Goal: Task Accomplishment & Management: Manage account settings

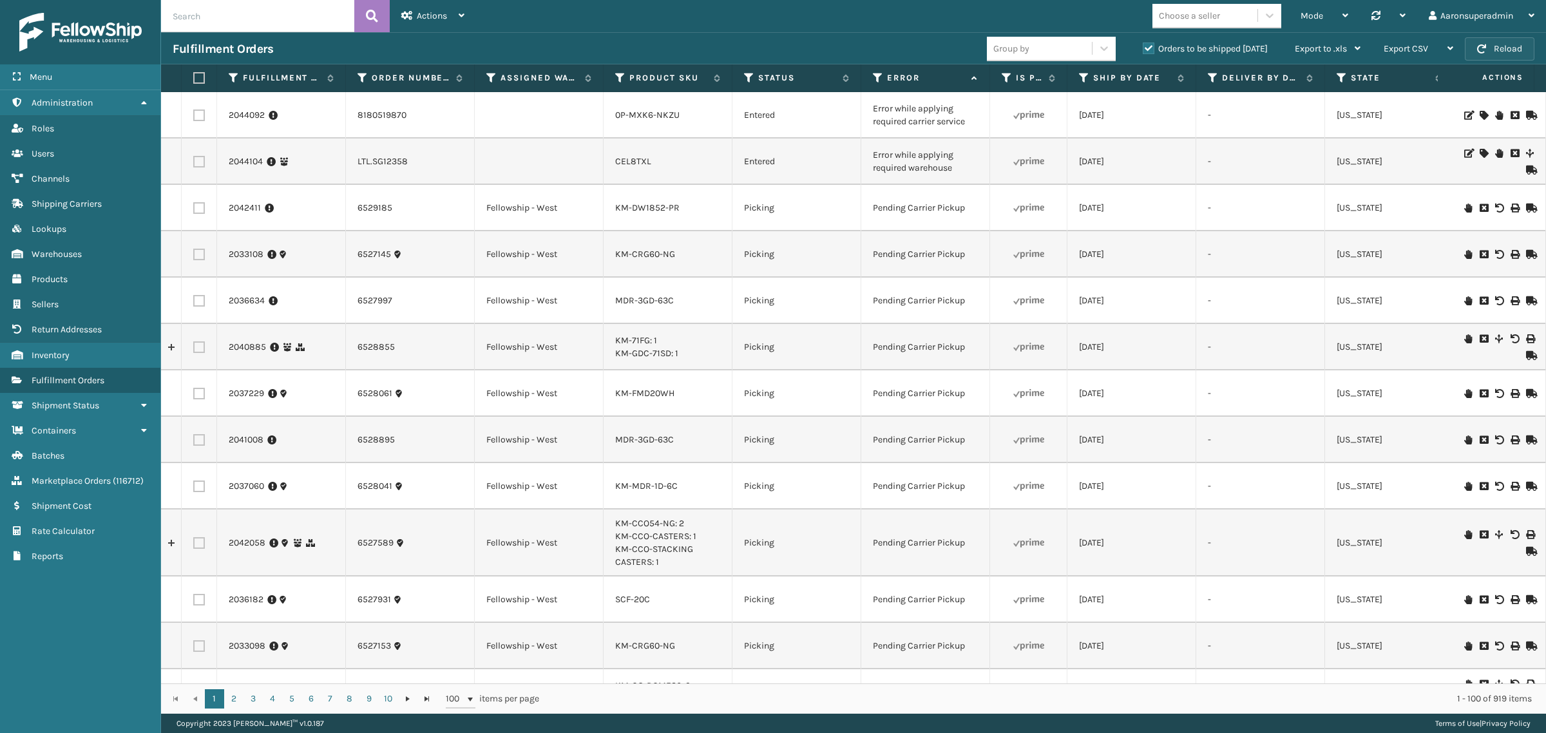
click at [1502, 43] on button "Reload" at bounding box center [1500, 48] width 70 height 23
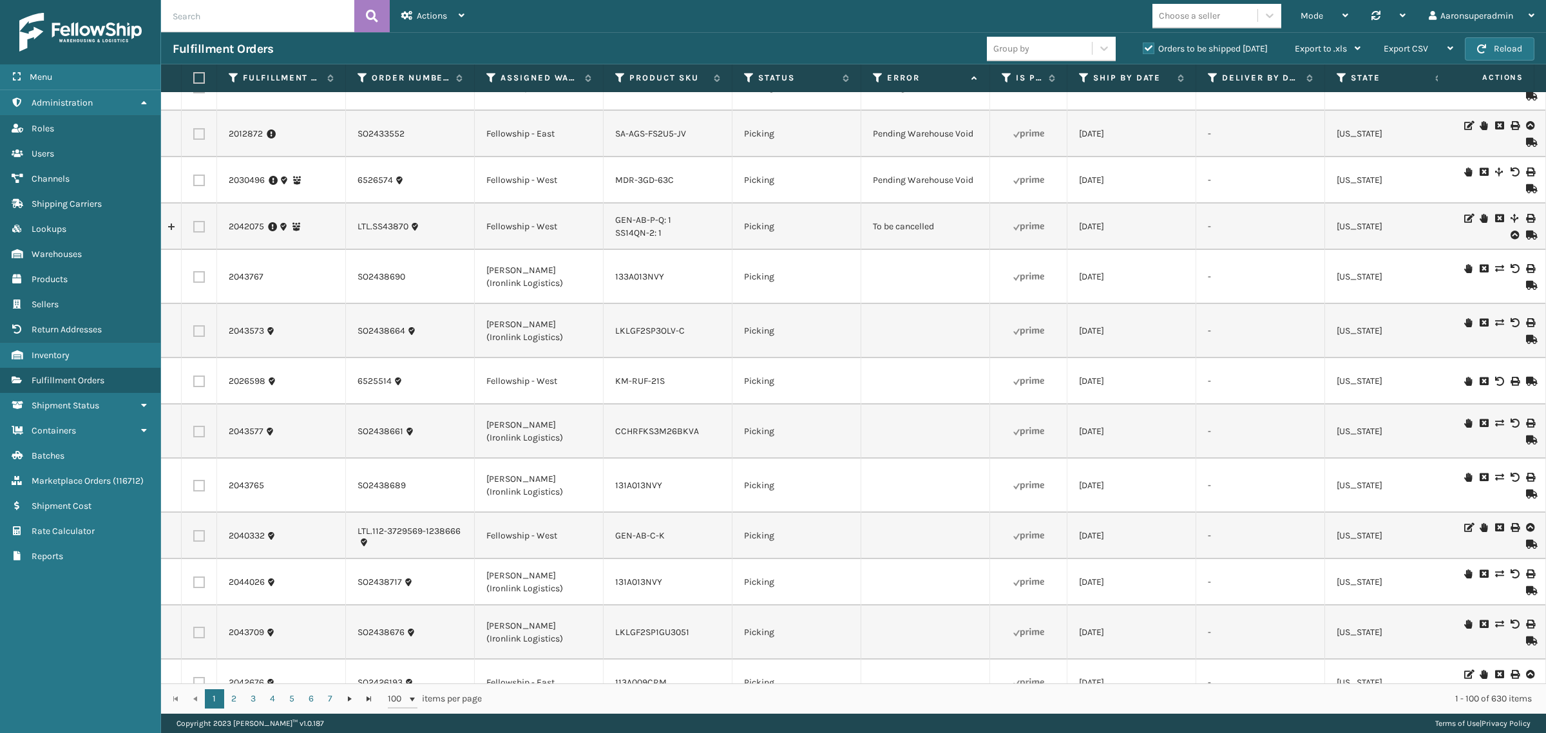
scroll to position [3038, 0]
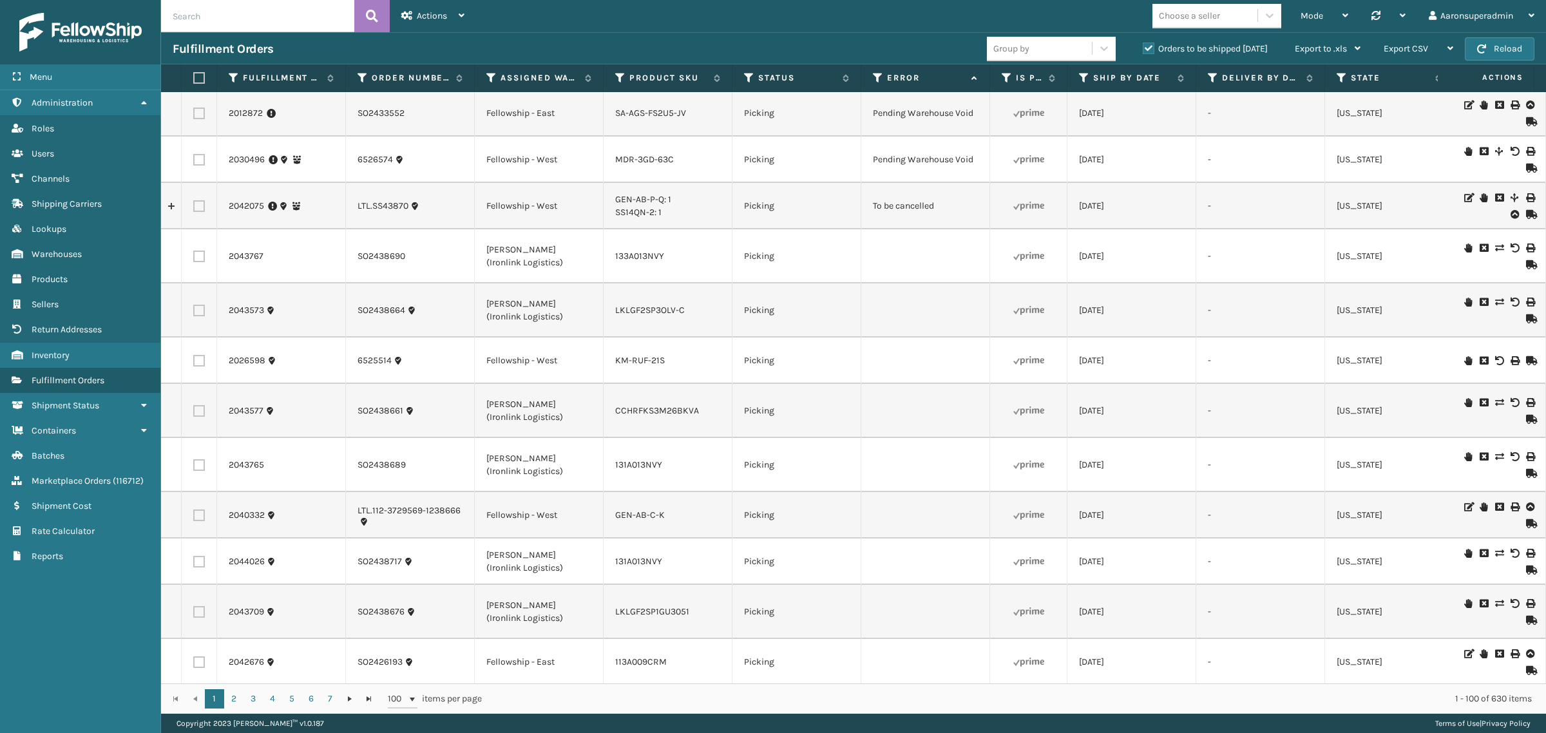
click at [1496, 193] on icon at bounding box center [1500, 197] width 8 height 9
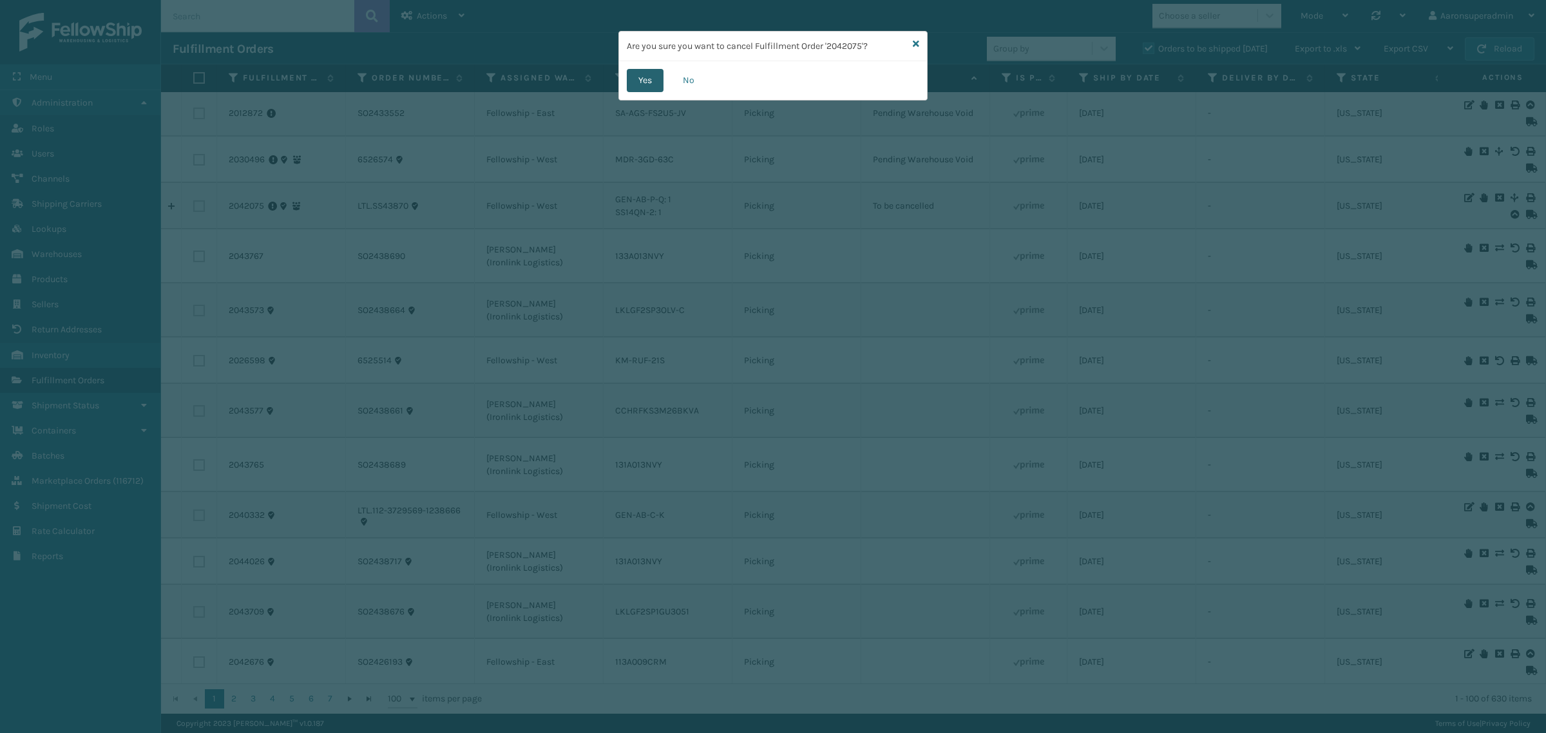
click at [633, 77] on button "Yes" at bounding box center [645, 80] width 37 height 23
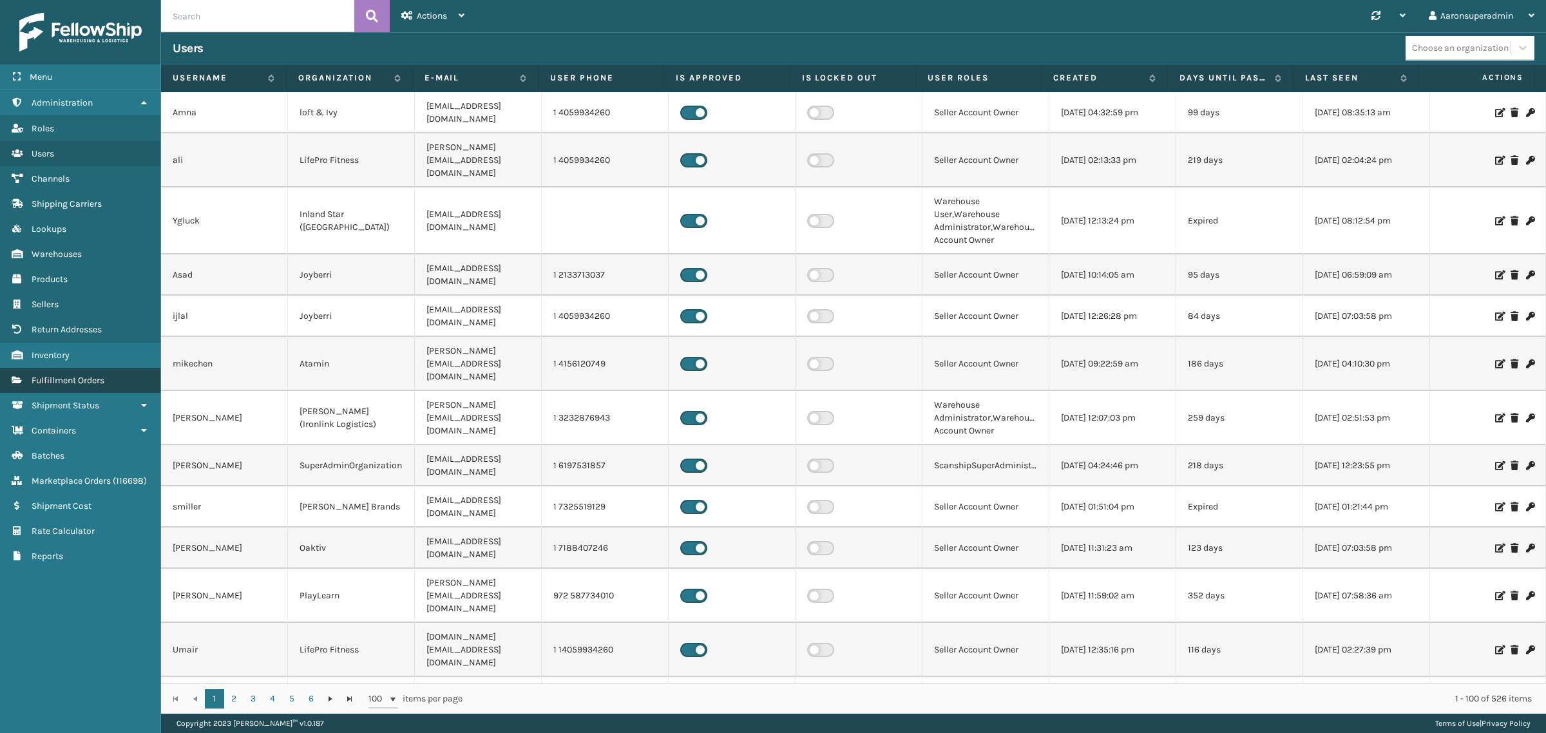
click at [55, 368] on link "Fulfillment Orders" at bounding box center [80, 380] width 160 height 25
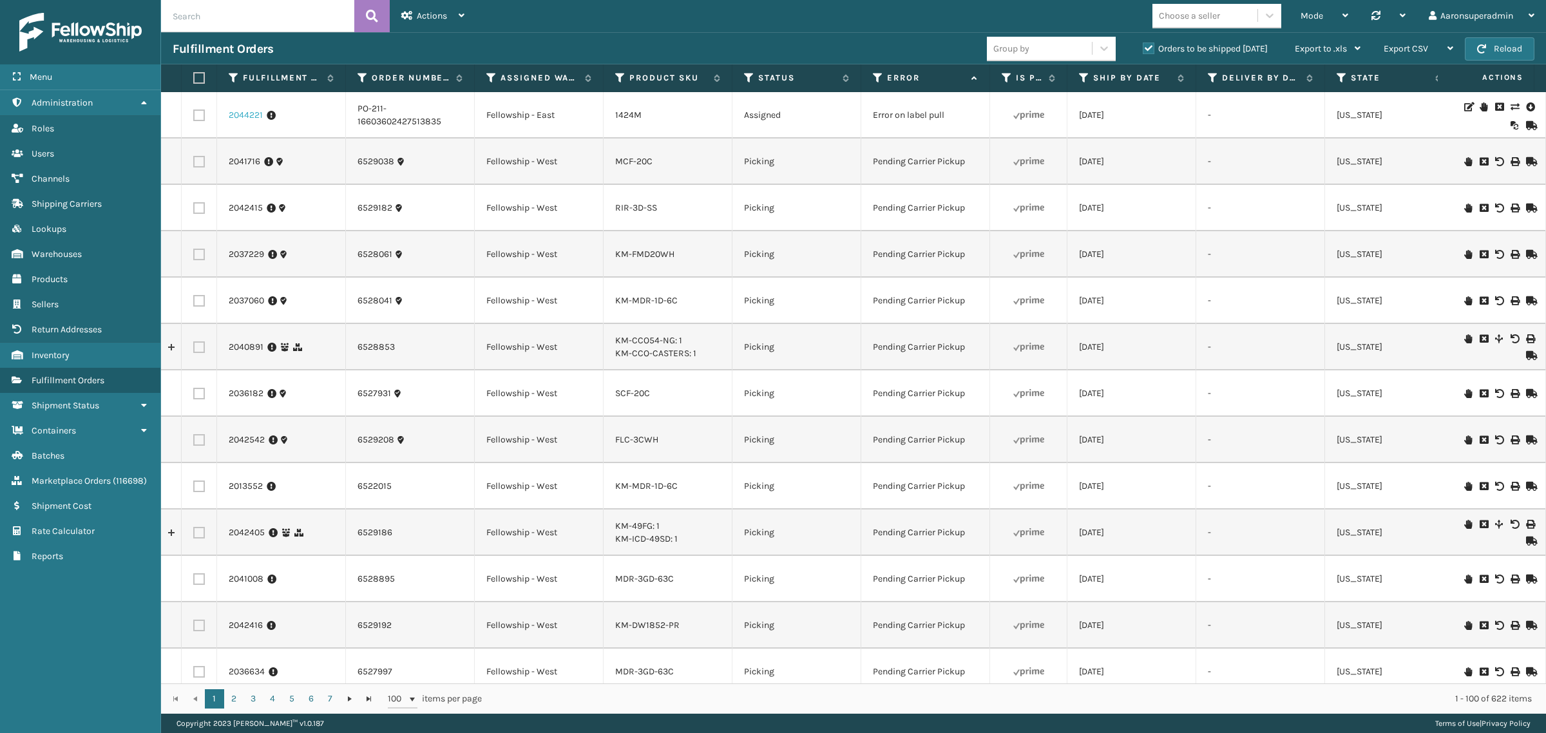
click at [253, 114] on link "2044221" at bounding box center [246, 115] width 34 height 13
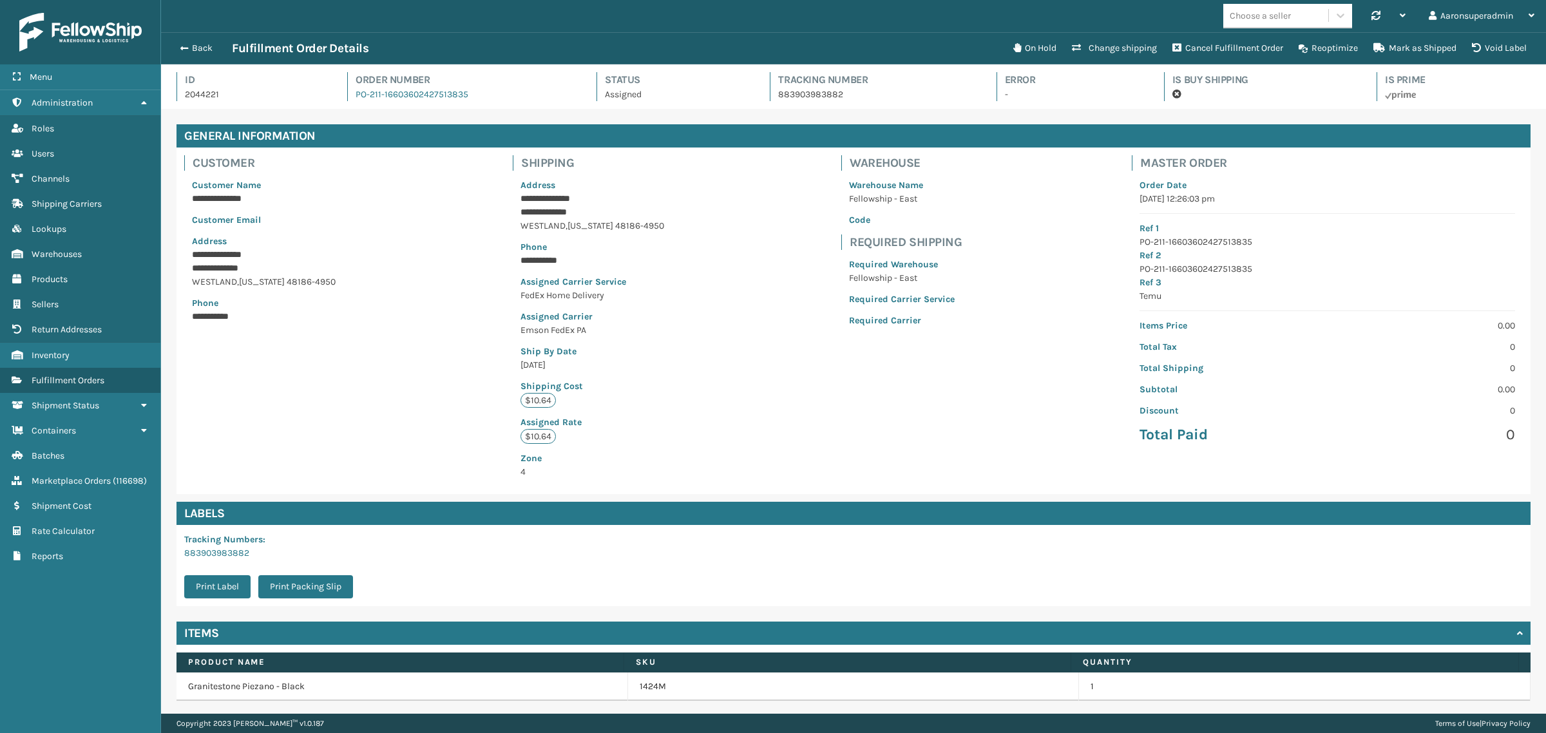
scroll to position [30, 1385]
click at [192, 49] on button "Back" at bounding box center [202, 49] width 59 height 12
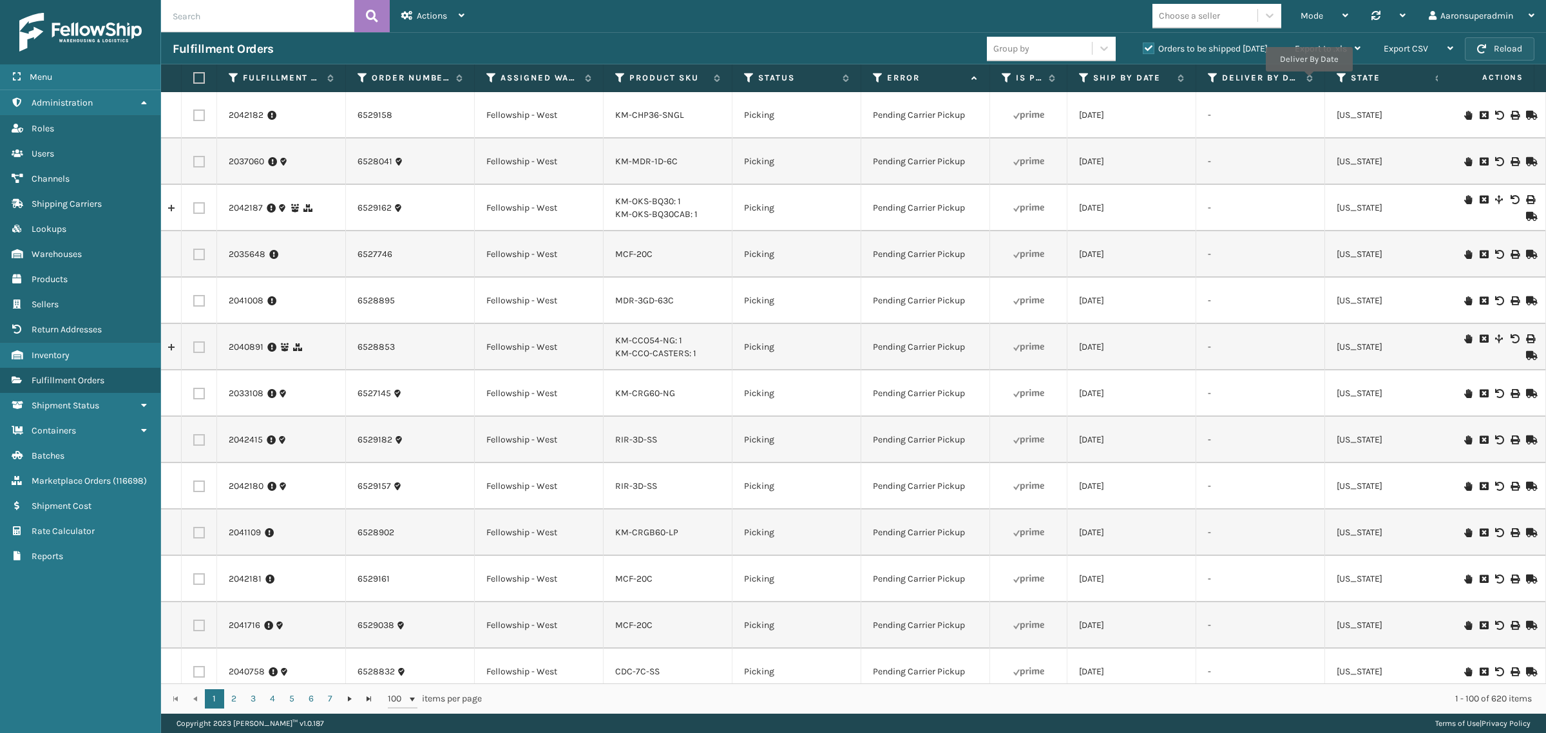
click at [1511, 53] on button "Reload" at bounding box center [1500, 48] width 70 height 23
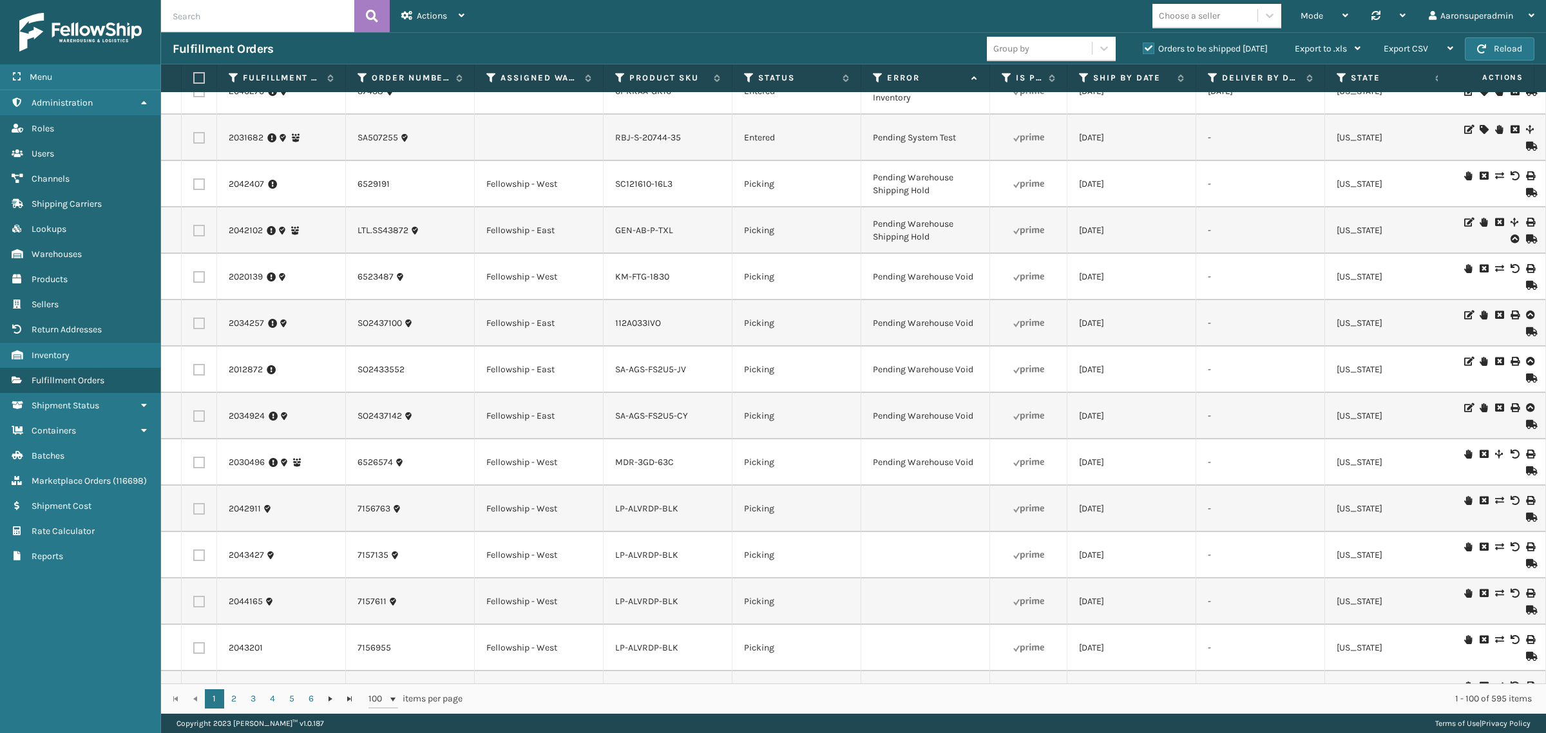
scroll to position [2739, 0]
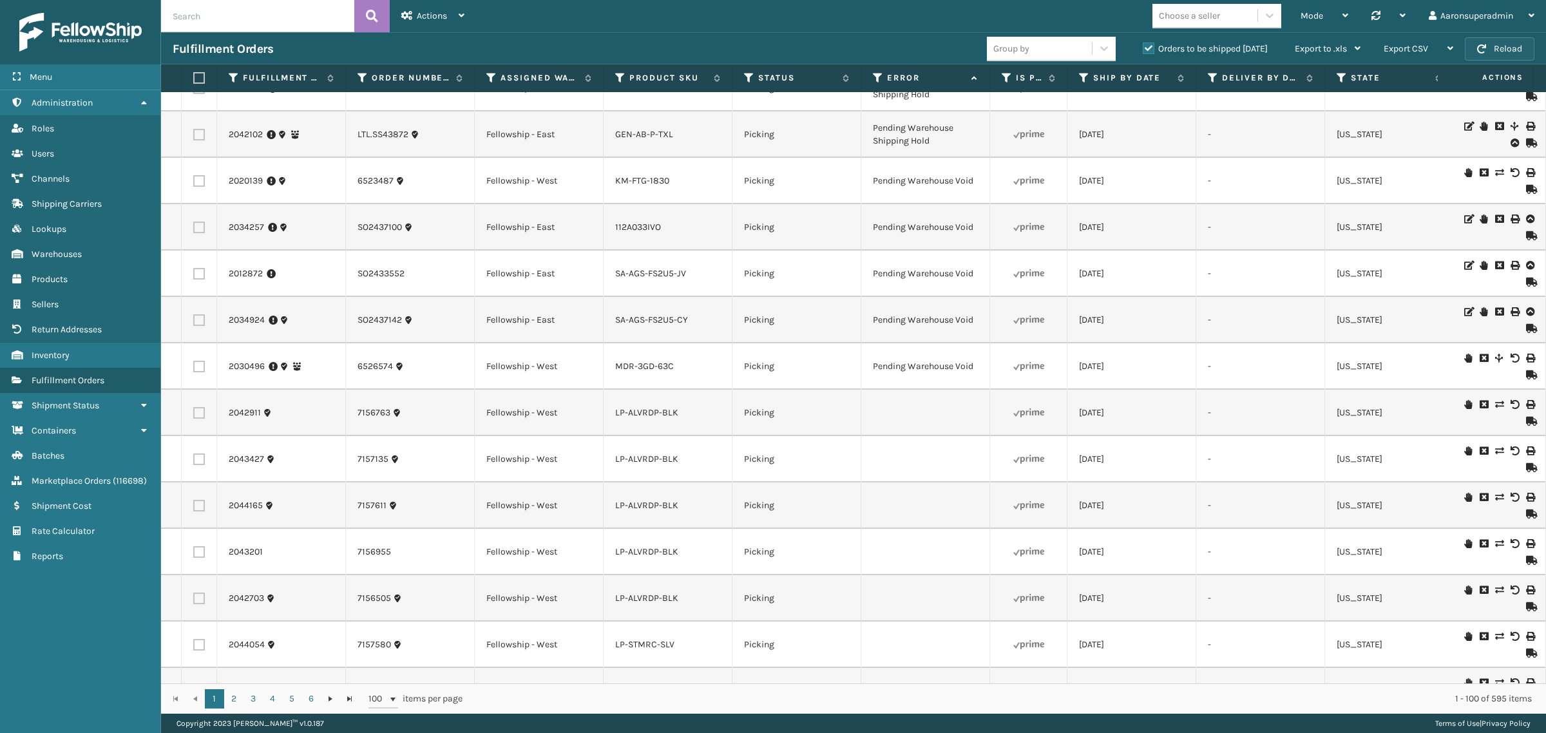
click at [1487, 46] on button "Reload" at bounding box center [1500, 48] width 70 height 23
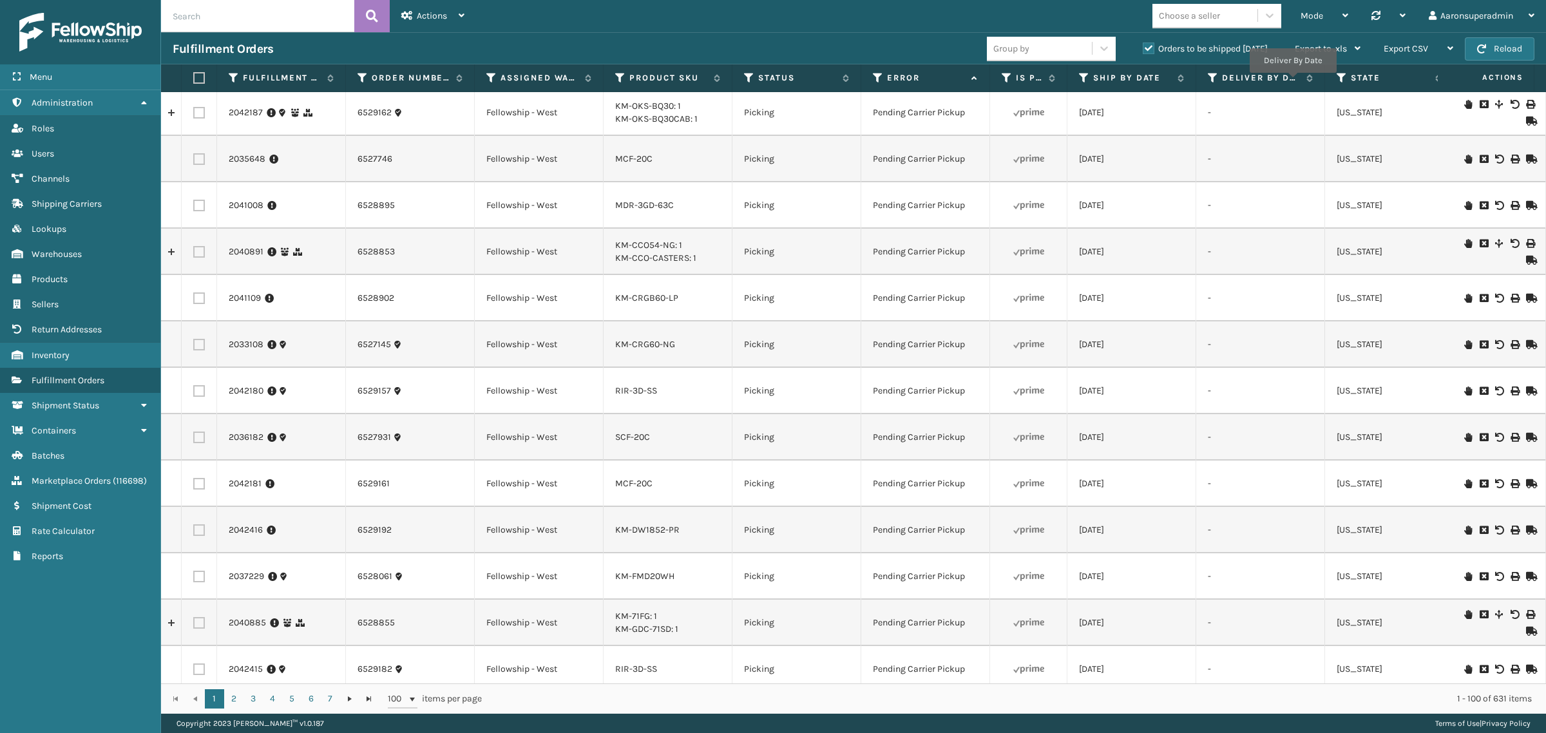
scroll to position [0, 0]
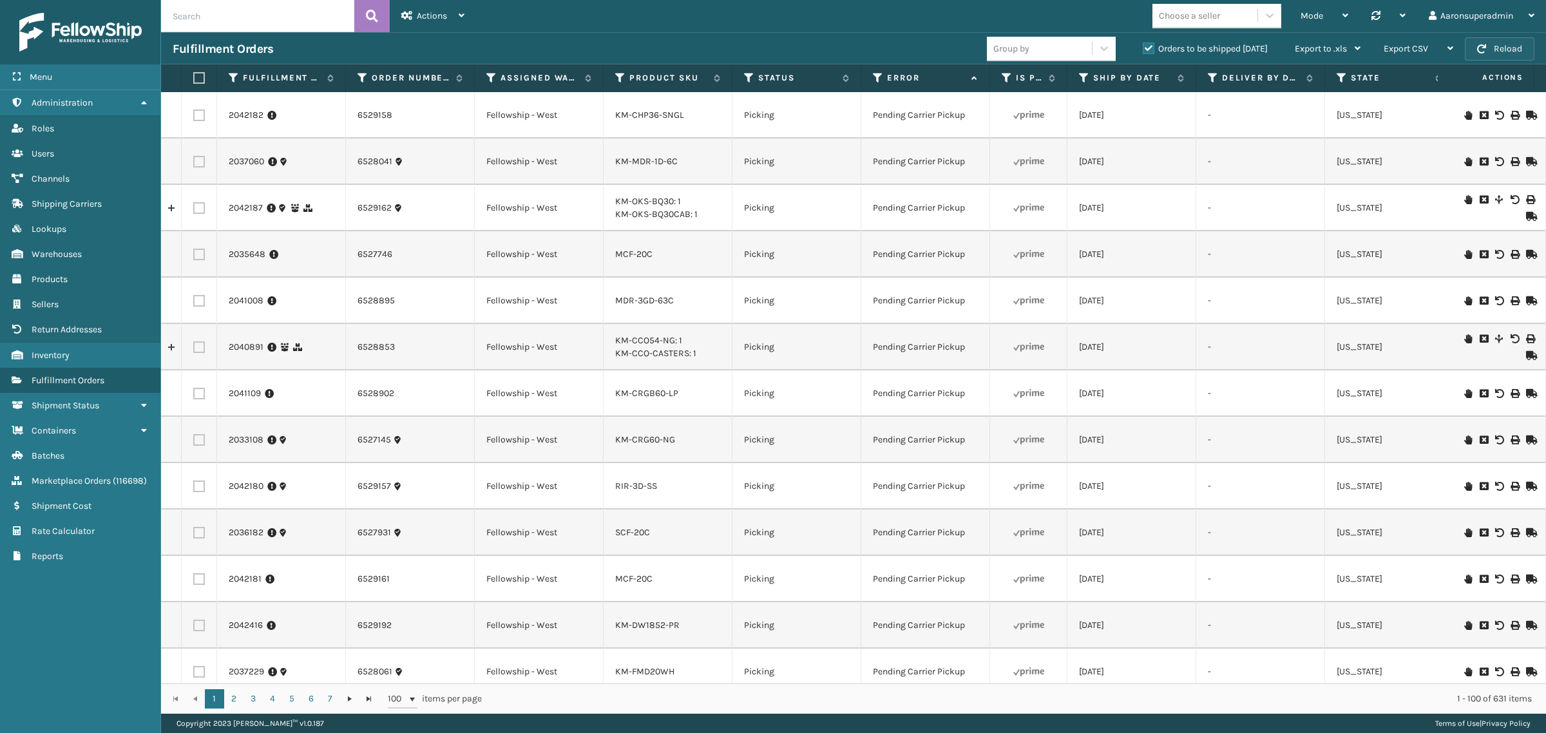
click at [1514, 50] on button "Reload" at bounding box center [1500, 48] width 70 height 23
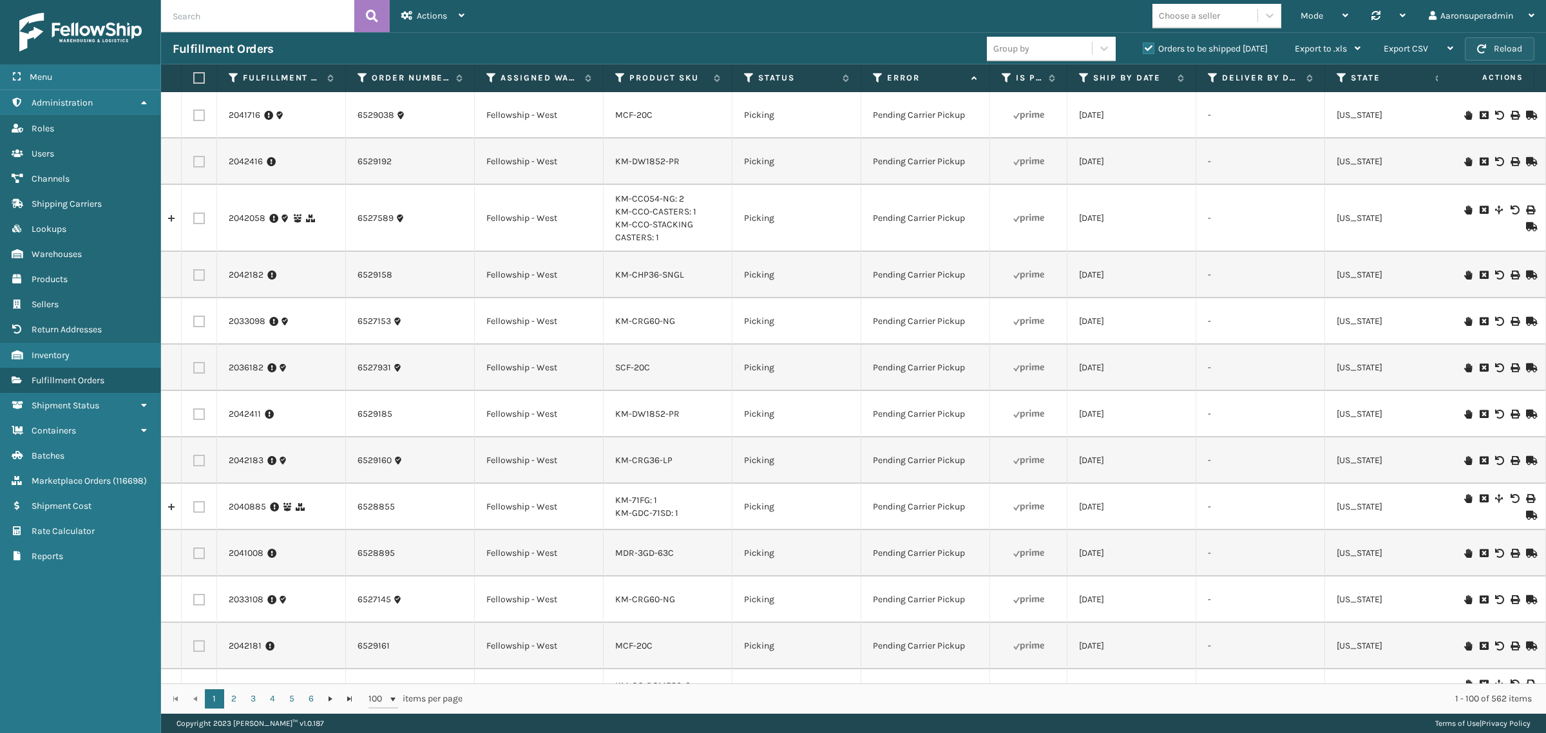
click at [1502, 48] on button "Reload" at bounding box center [1500, 48] width 70 height 23
click at [1503, 46] on button "Reload" at bounding box center [1500, 48] width 70 height 23
